Goal: Information Seeking & Learning: Learn about a topic

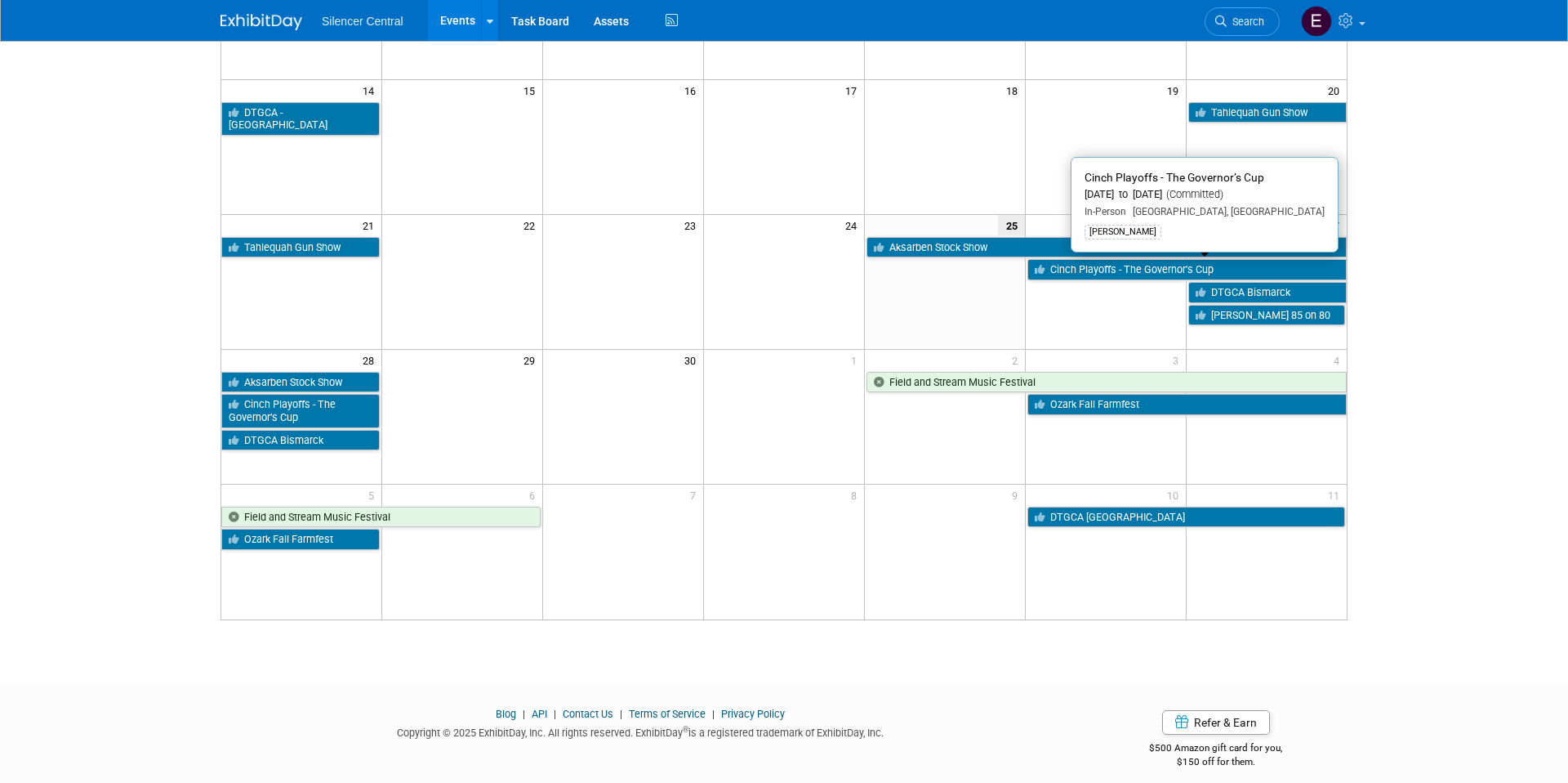
scroll to position [377, 0]
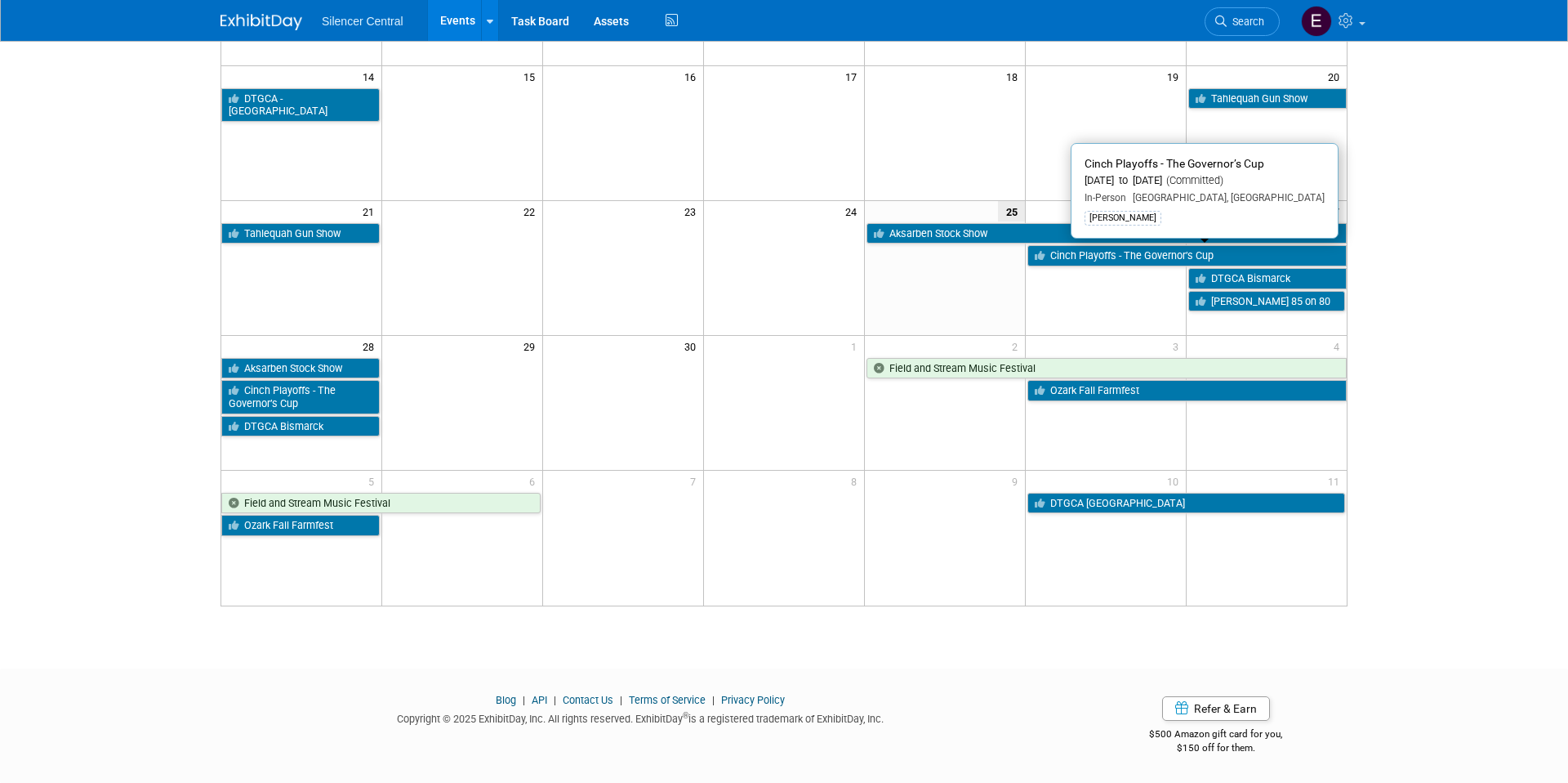
click at [1112, 255] on link "Cinch Playoffs - The Governor’s Cup" at bounding box center [1186, 256] width 319 height 21
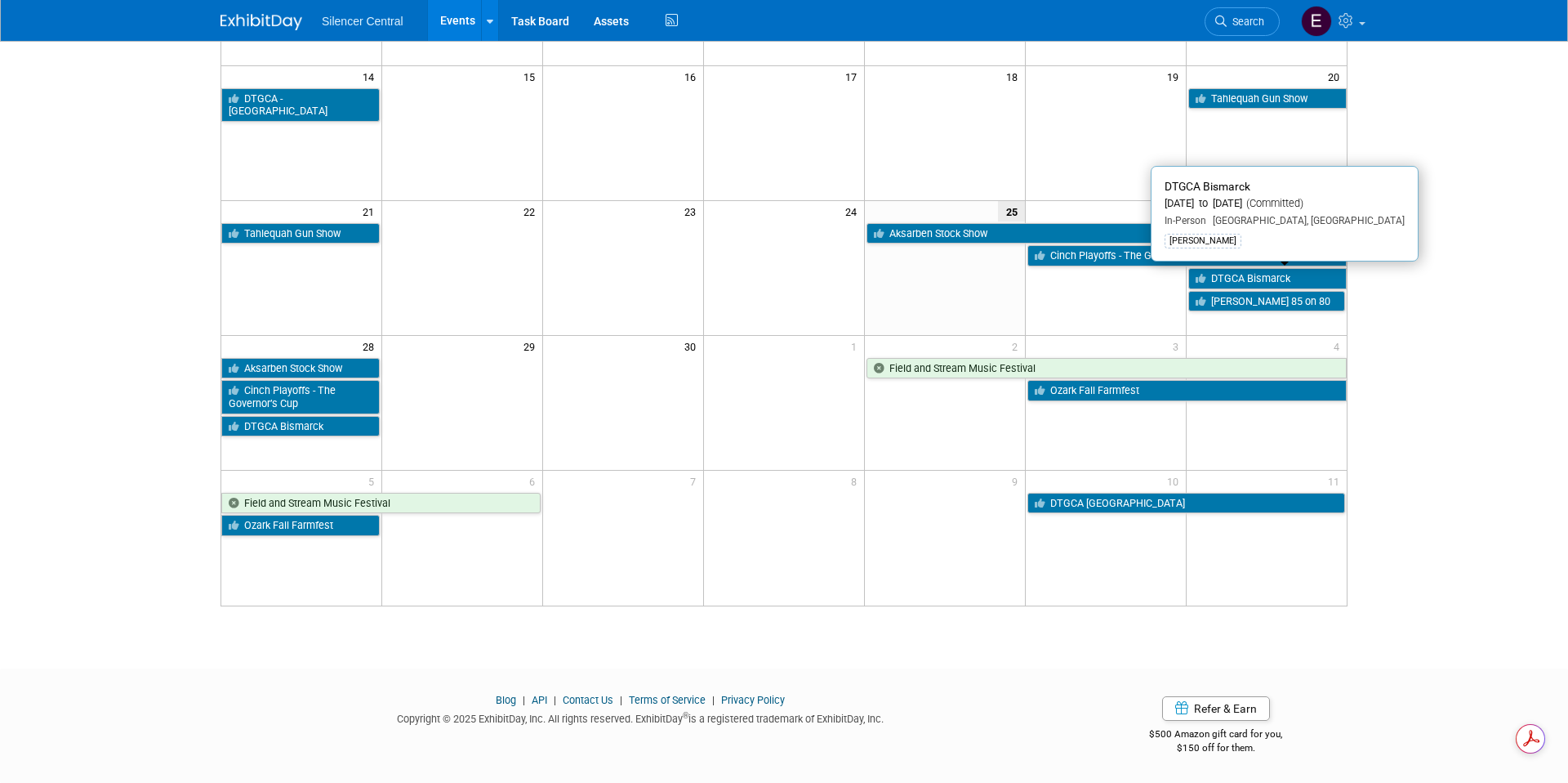
click at [1310, 274] on link "DTGCA Bismarck" at bounding box center [1267, 279] width 158 height 21
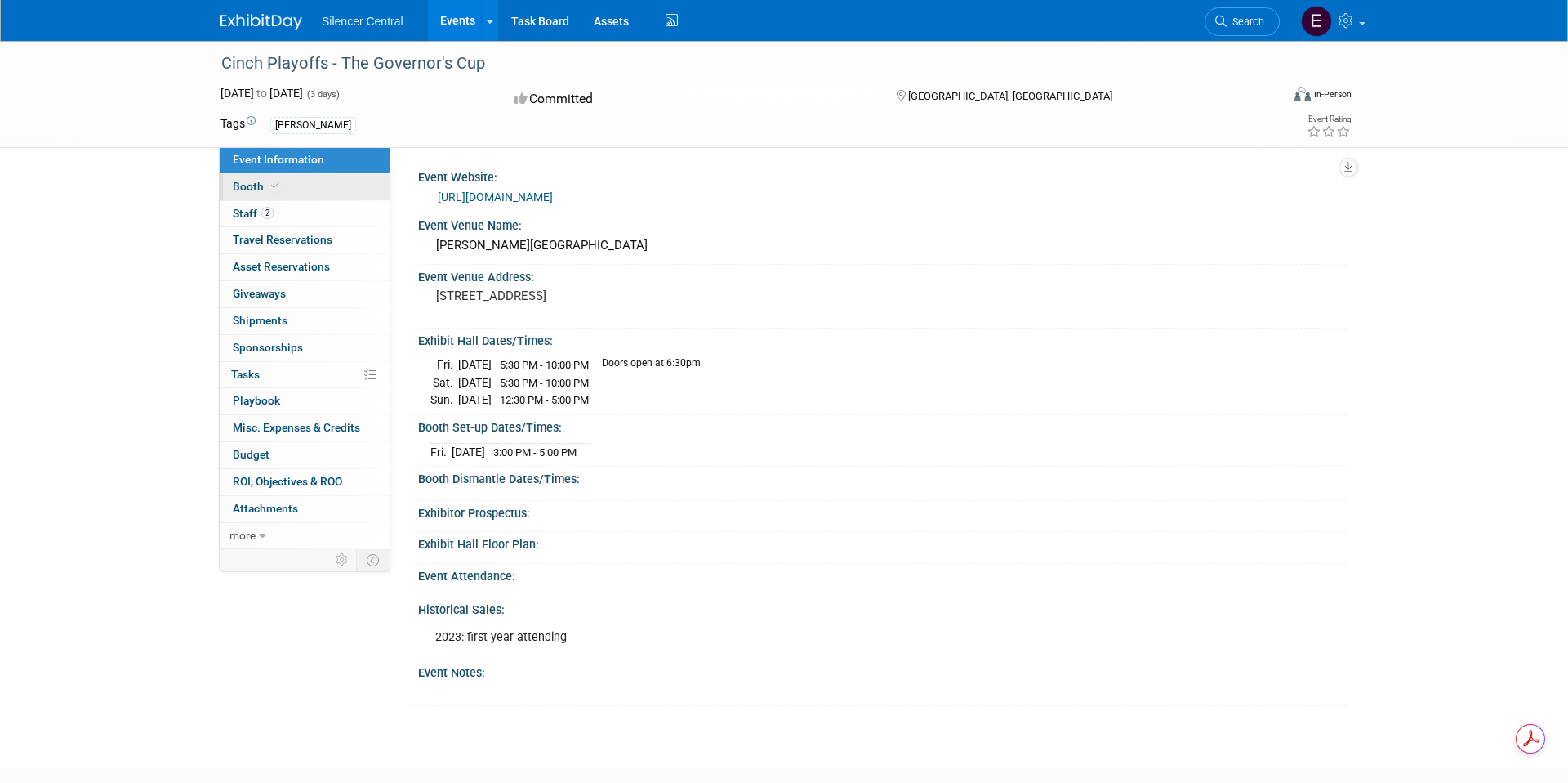
click at [258, 187] on span "Booth" at bounding box center [258, 185] width 50 height 13
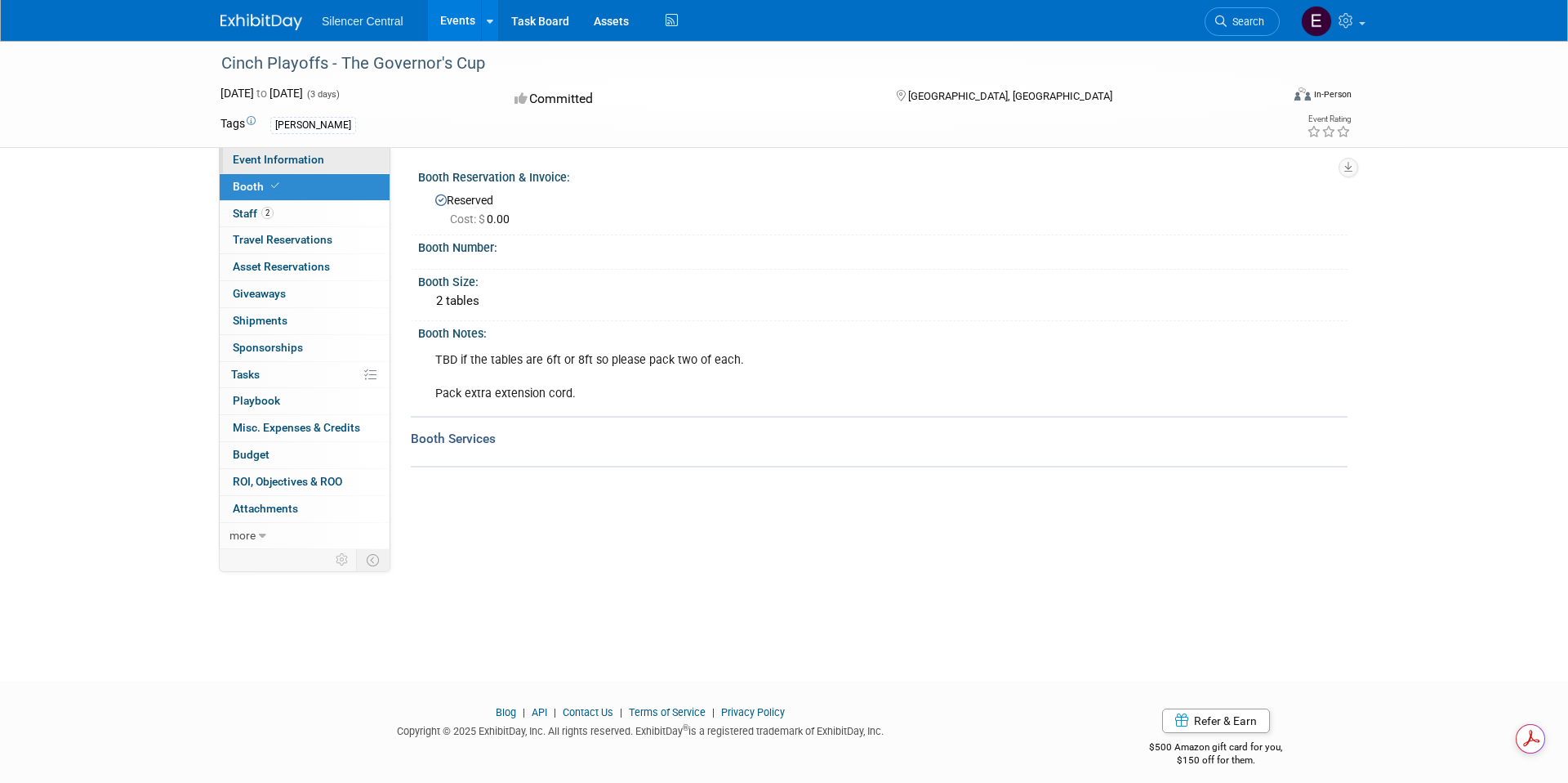
click at [308, 165] on link "Event Information" at bounding box center [304, 160] width 170 height 26
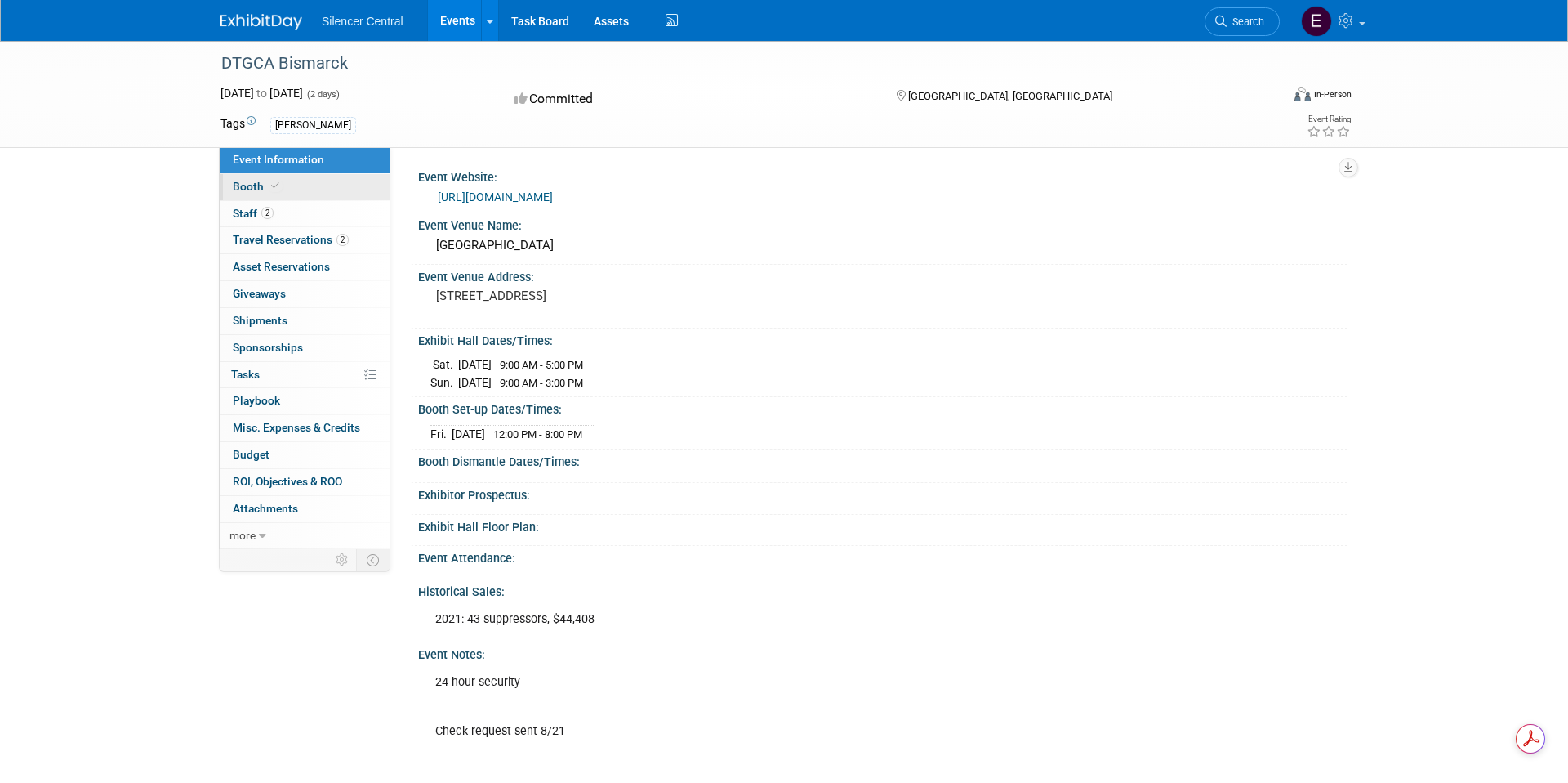
click at [345, 179] on link "Booth" at bounding box center [304, 186] width 170 height 26
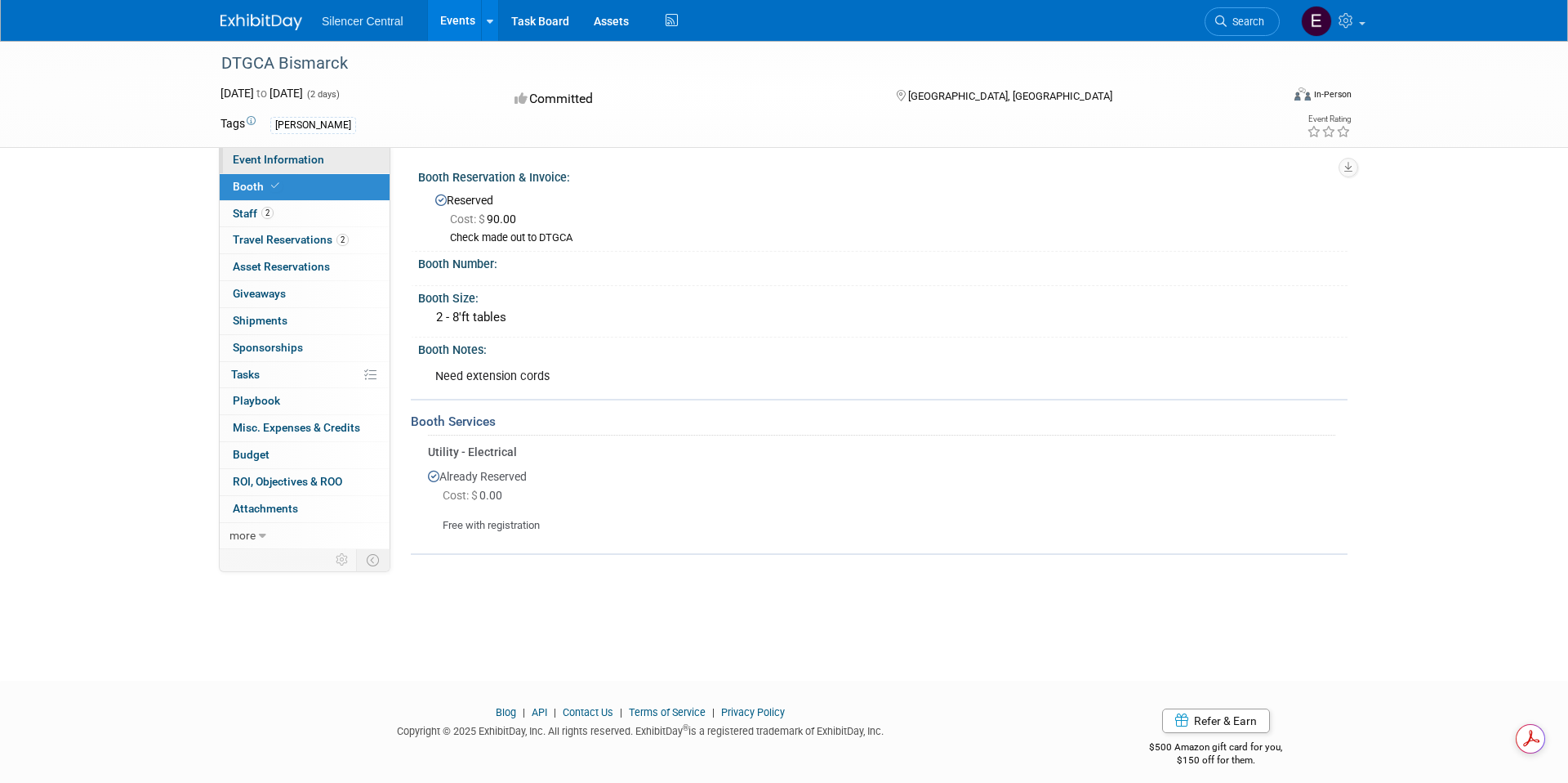
click at [296, 164] on span "Event Information" at bounding box center [279, 159] width 92 height 13
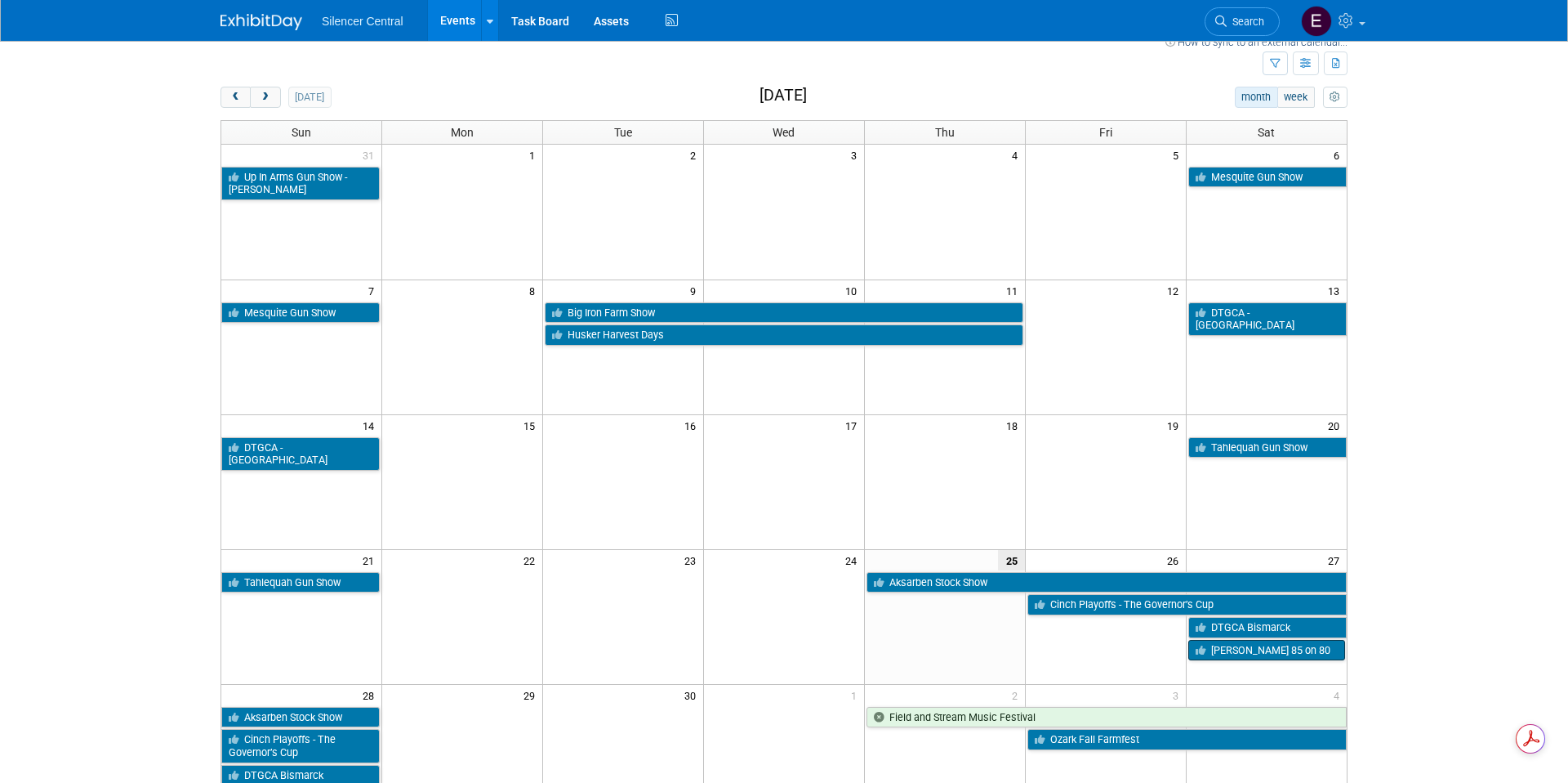
scroll to position [29, 0]
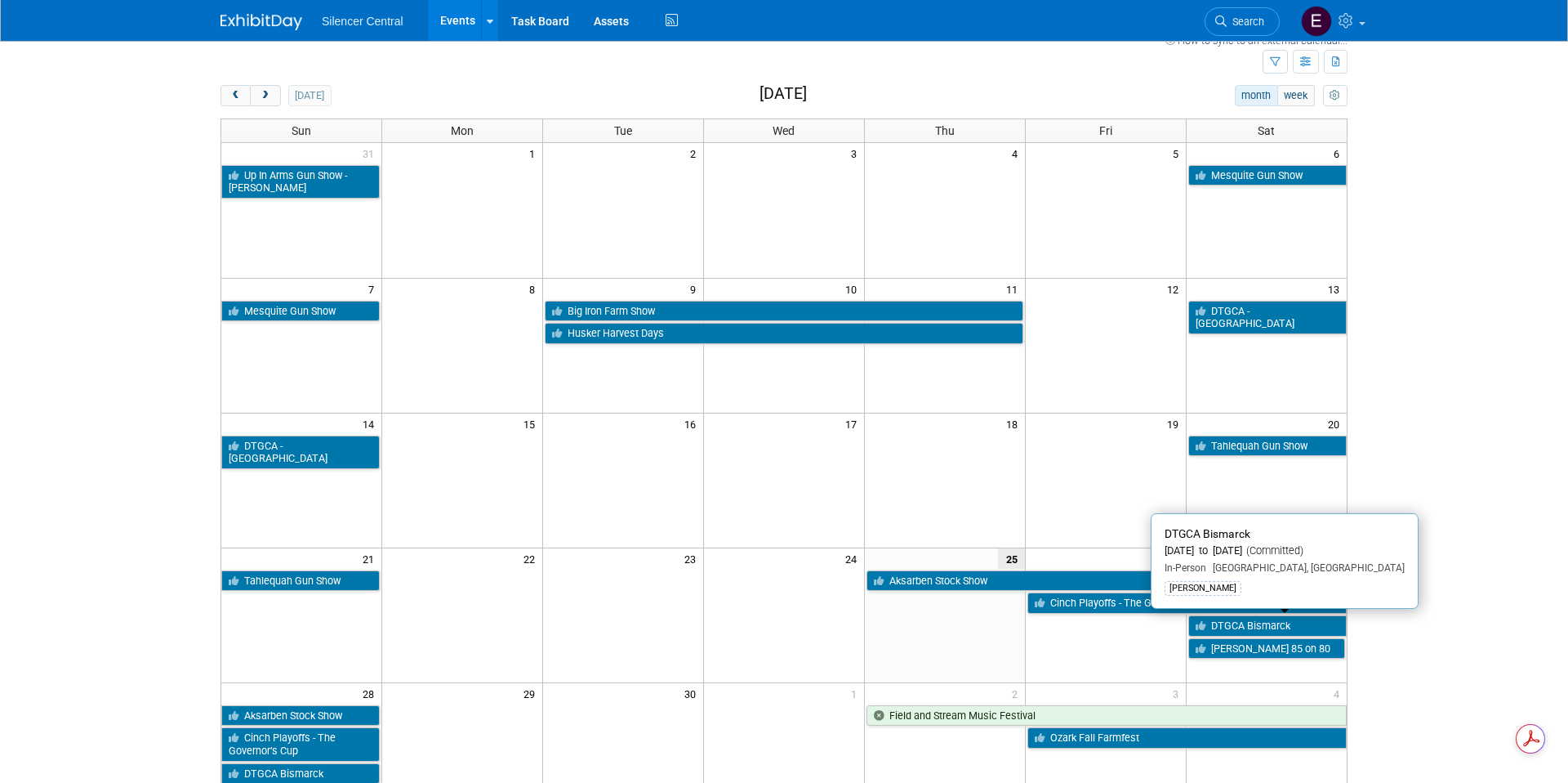
click at [1300, 625] on link "DTGCA Bismarck" at bounding box center [1267, 626] width 158 height 21
click at [0, 0] on div at bounding box center [0, 0] width 0 height 0
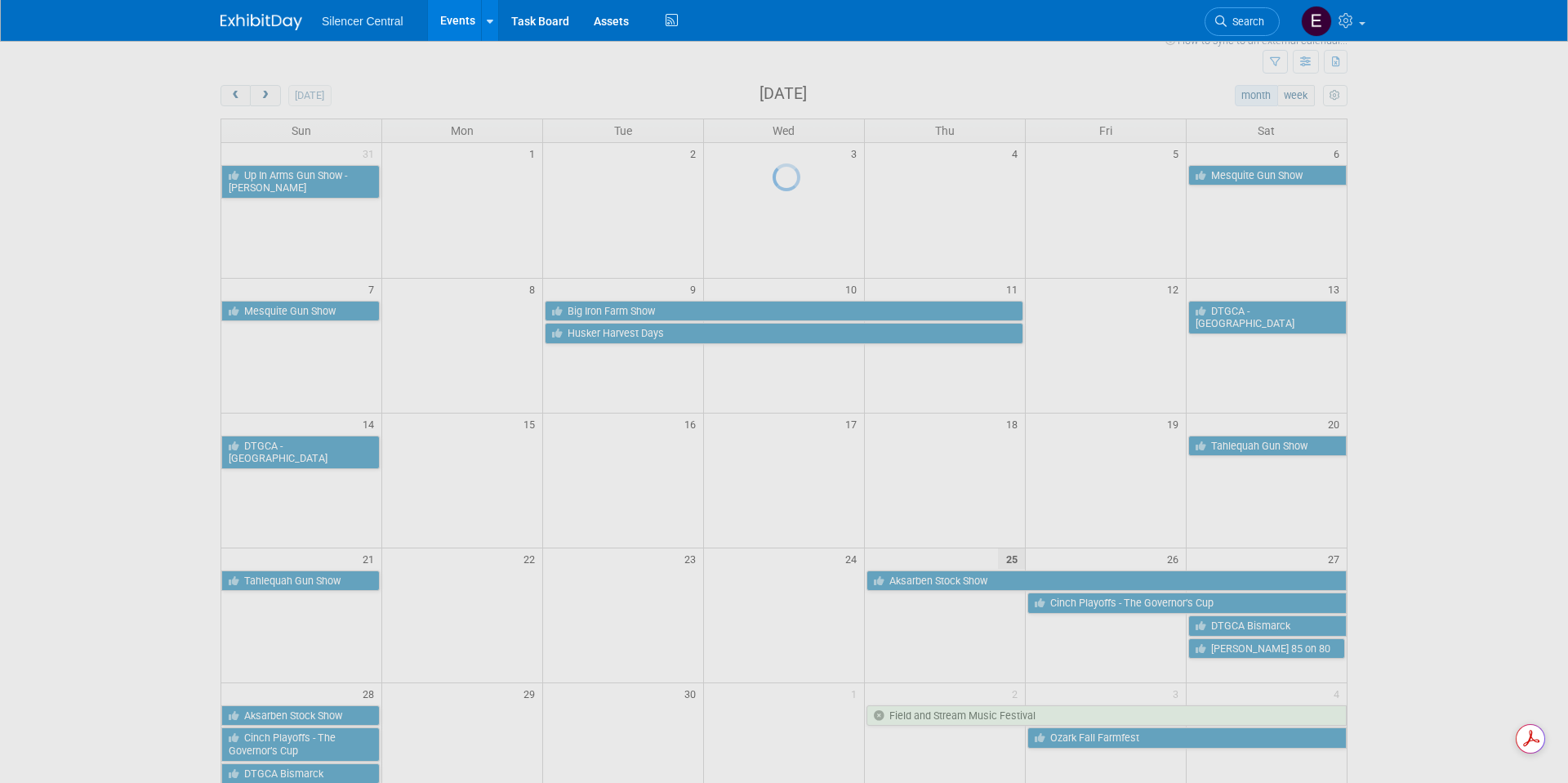
click at [795, 627] on div at bounding box center [784, 392] width 22 height 783
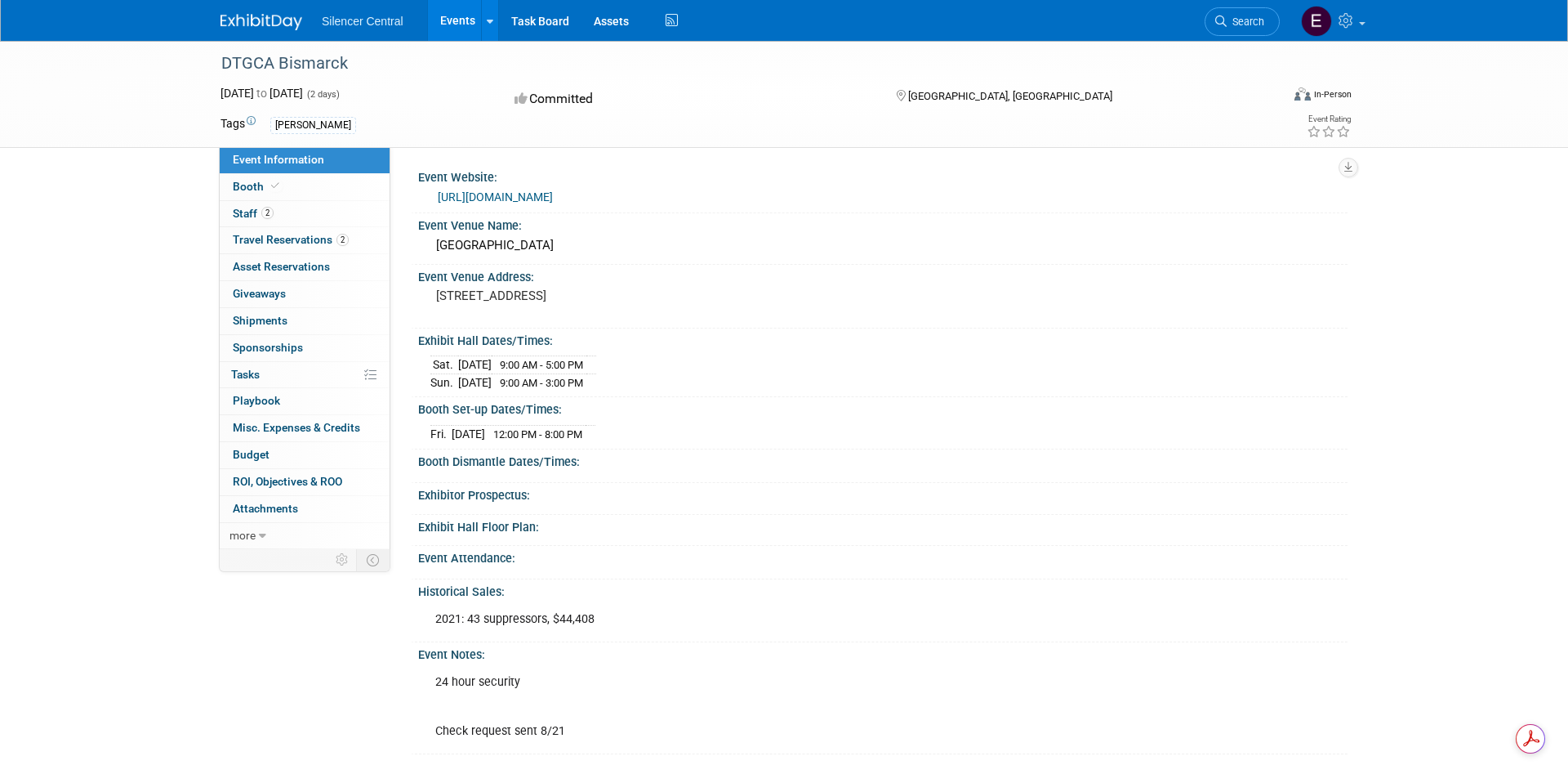
click at [506, 201] on link "[URL][DOMAIN_NAME]" at bounding box center [496, 196] width 115 height 13
